Goal: Information Seeking & Learning: Learn about a topic

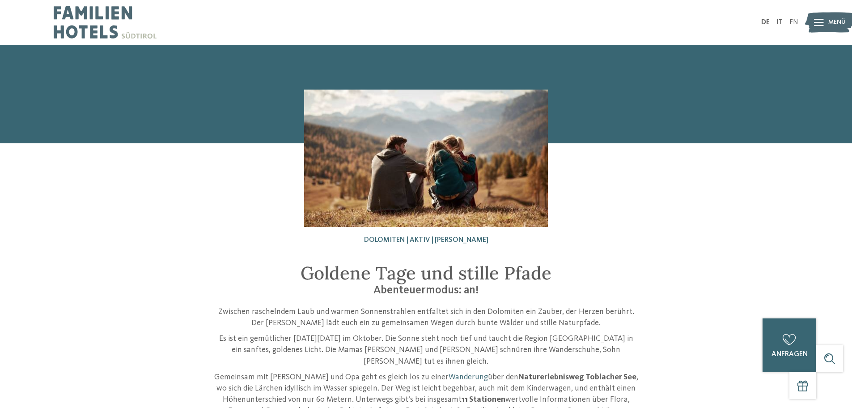
click at [781, 18] on div "DE IT EN Menü" at bounding box center [612, 22] width 373 height 45
click at [781, 21] on link "IT" at bounding box center [780, 22] width 6 height 7
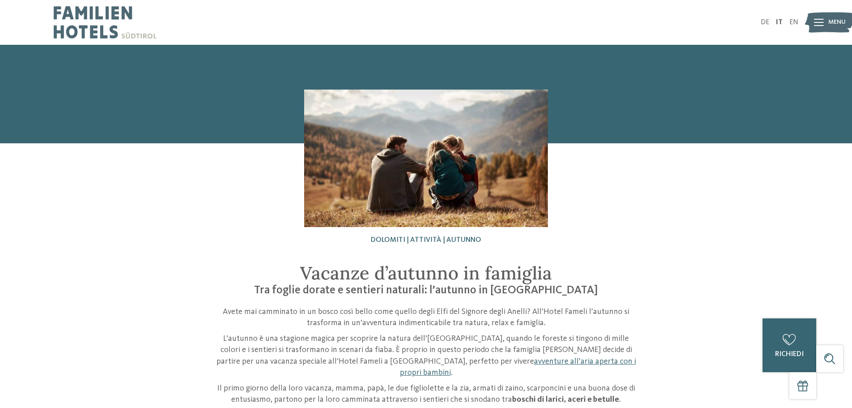
drag, startPoint x: 793, startPoint y: 22, endPoint x: 666, endPoint y: 143, distance: 175.6
click at [793, 22] on link "EN" at bounding box center [794, 22] width 9 height 7
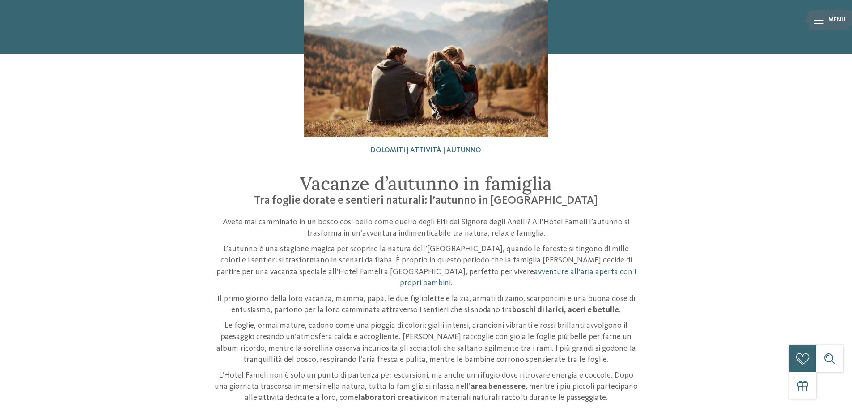
scroll to position [45, 0]
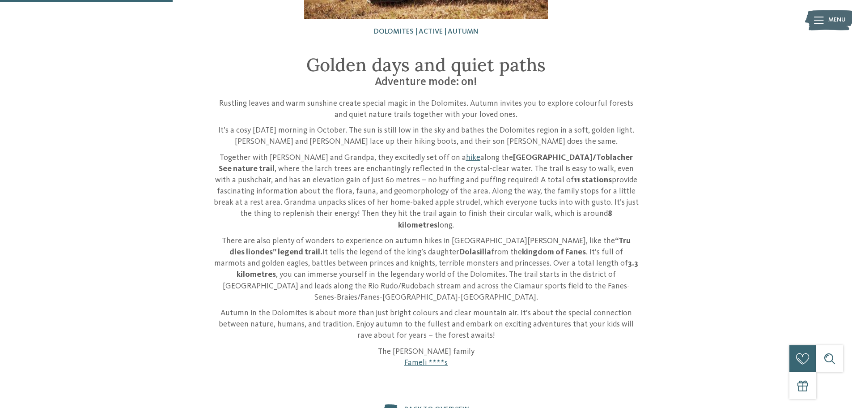
scroll to position [224, 0]
